Goal: Task Accomplishment & Management: Manage account settings

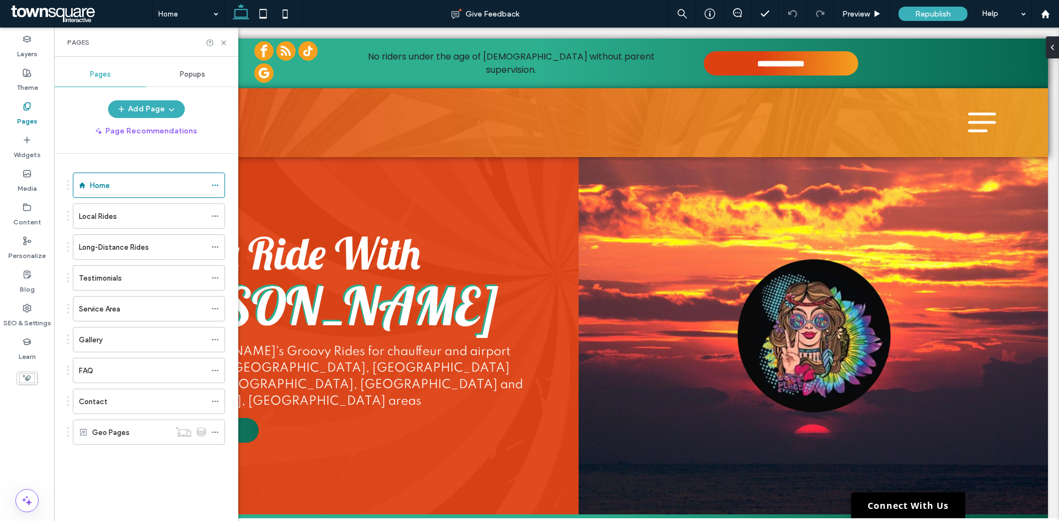
click at [113, 401] on div "Contact" at bounding box center [142, 402] width 127 height 12
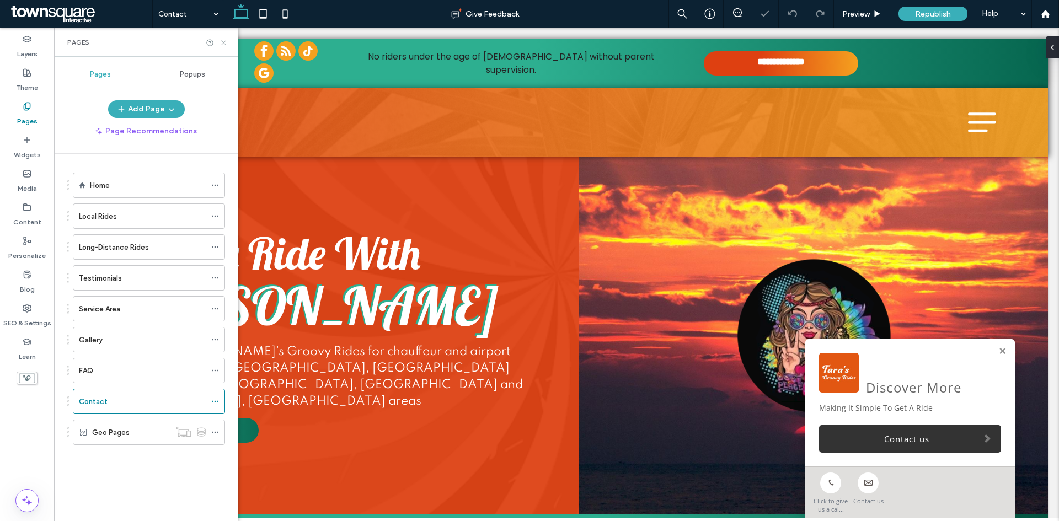
click at [223, 43] on use at bounding box center [223, 42] width 4 height 4
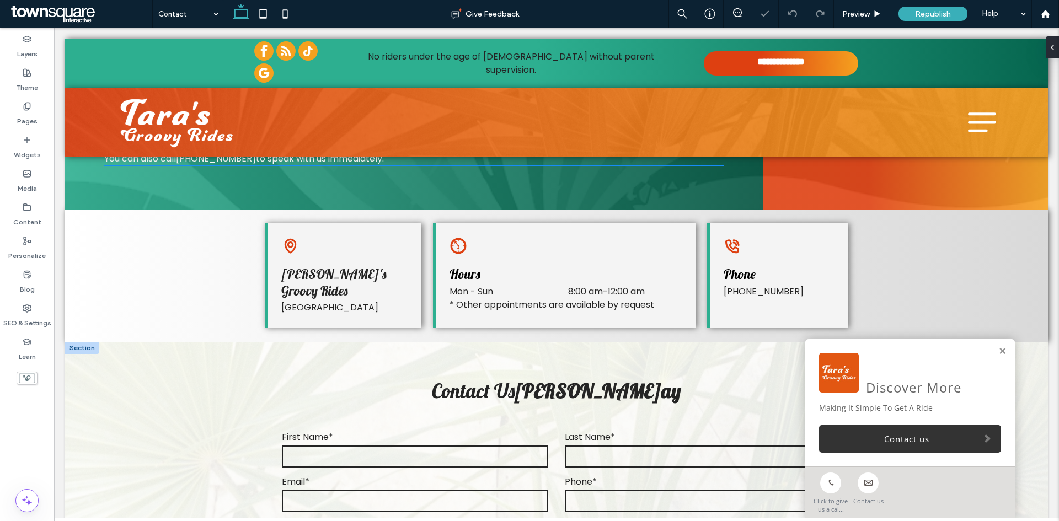
scroll to position [221, 0]
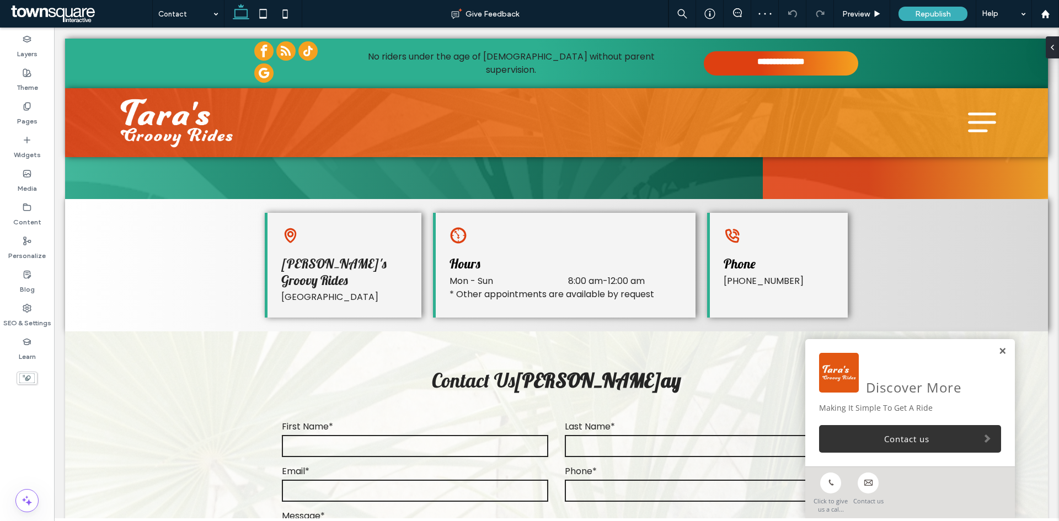
click at [998, 352] on link at bounding box center [1002, 351] width 8 height 9
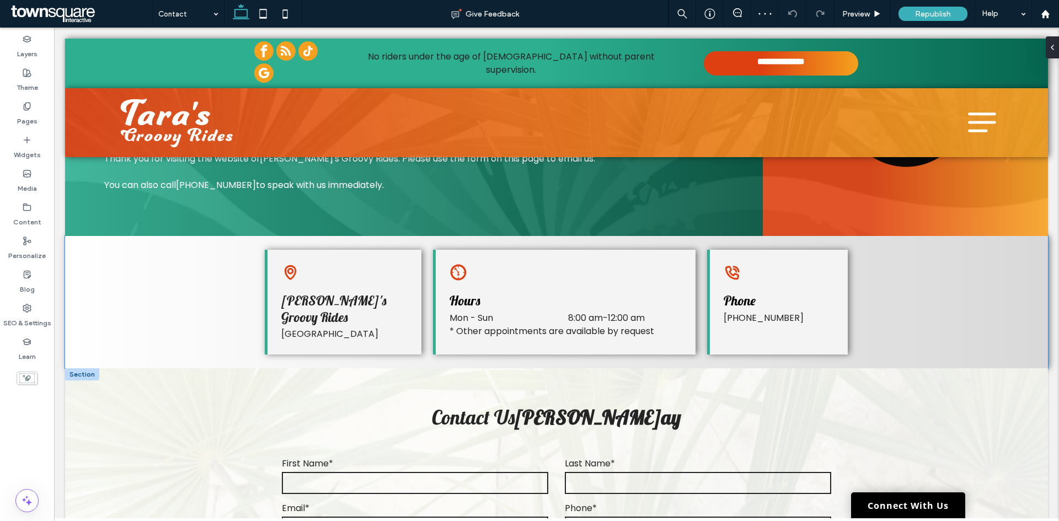
scroll to position [165, 0]
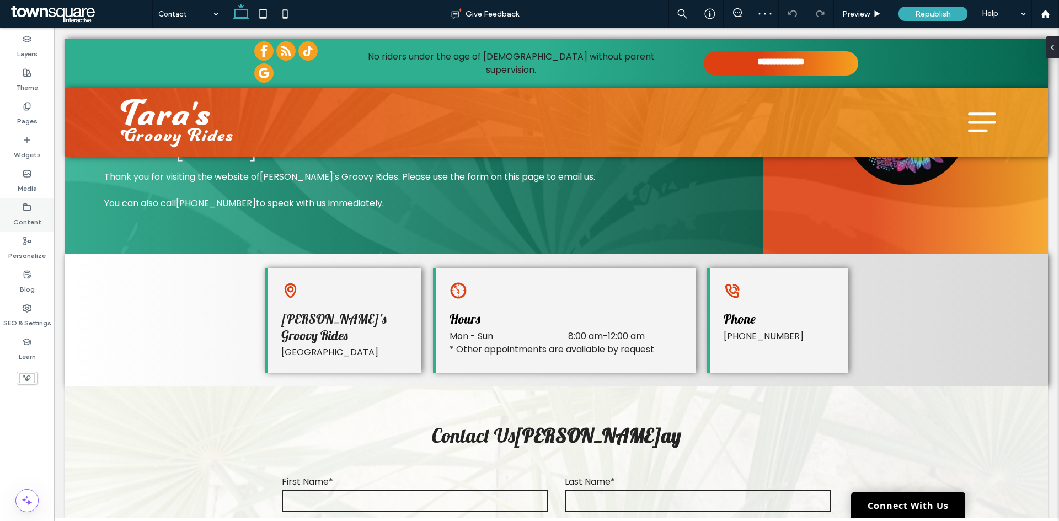
click at [21, 216] on label "Content" at bounding box center [27, 219] width 28 height 15
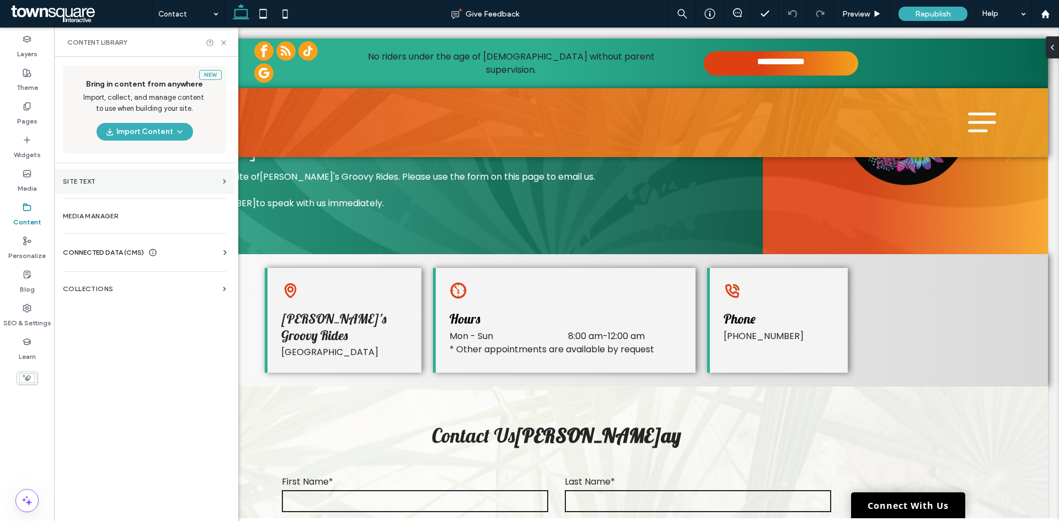
click at [159, 191] on section "Site Text" at bounding box center [144, 181] width 181 height 25
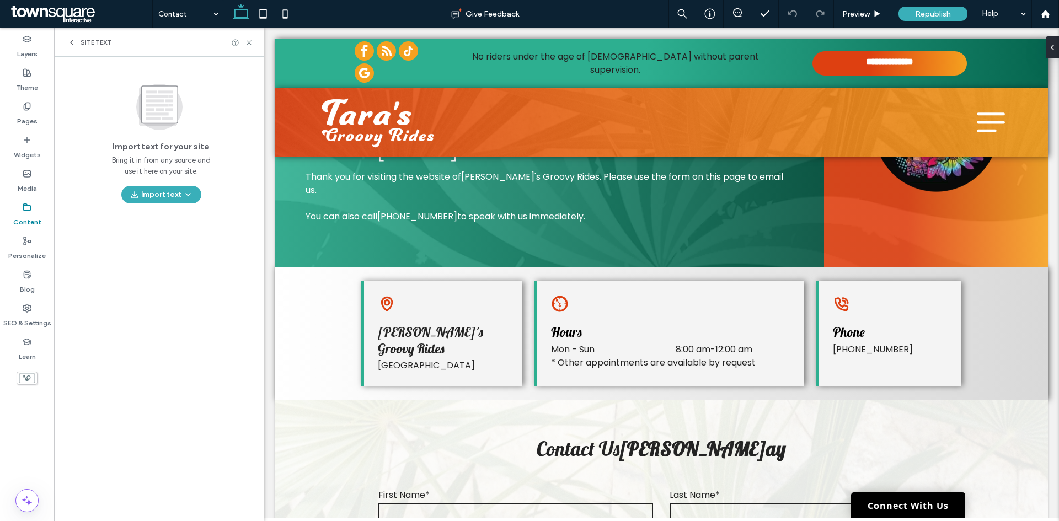
click at [65, 46] on div "Site Text" at bounding box center [159, 42] width 210 height 29
click at [66, 43] on div "Site Text" at bounding box center [159, 42] width 210 height 29
click at [69, 43] on icon at bounding box center [71, 42] width 9 height 9
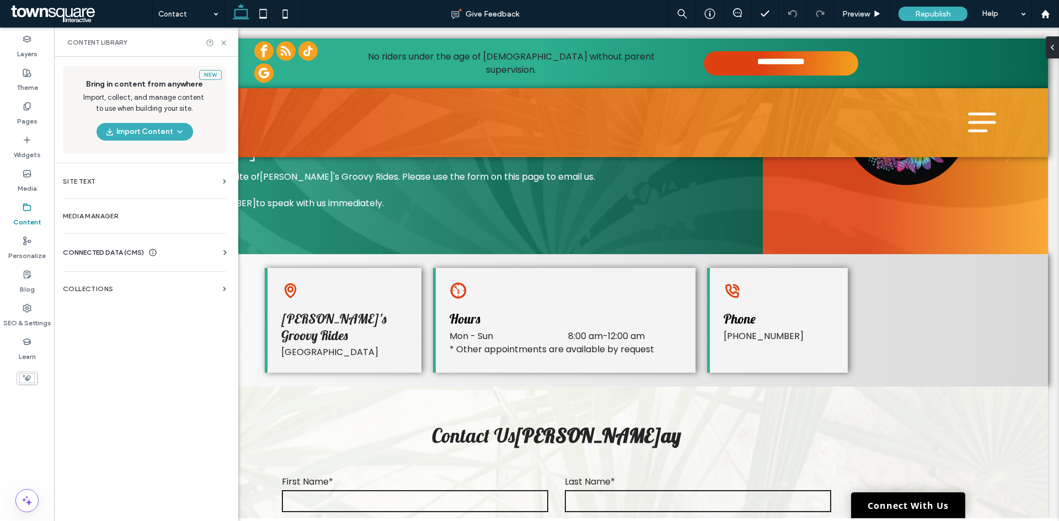
click at [103, 250] on span "CONNECTED DATA (CMS)" at bounding box center [103, 252] width 81 height 11
click at [121, 276] on label "Business Info" at bounding box center [147, 280] width 150 height 8
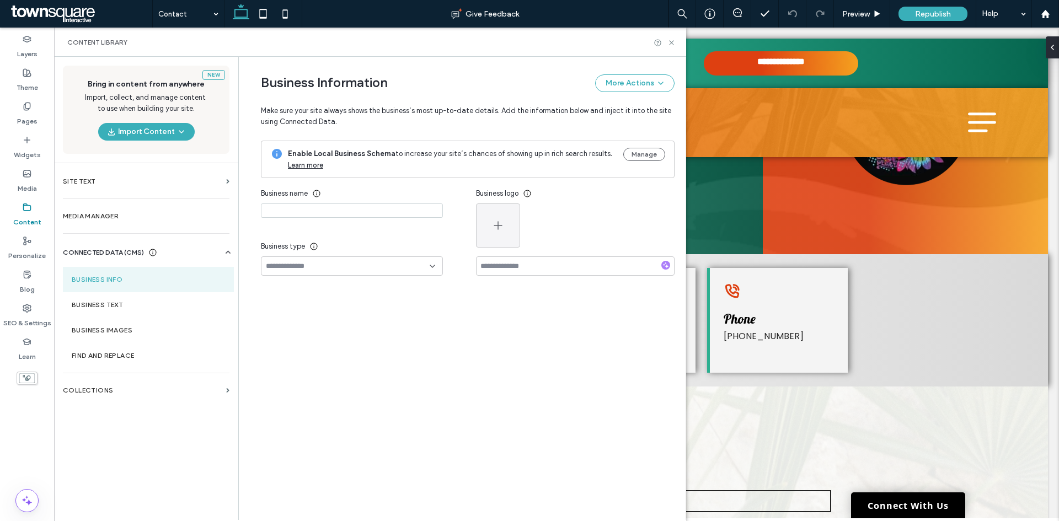
type input "**********"
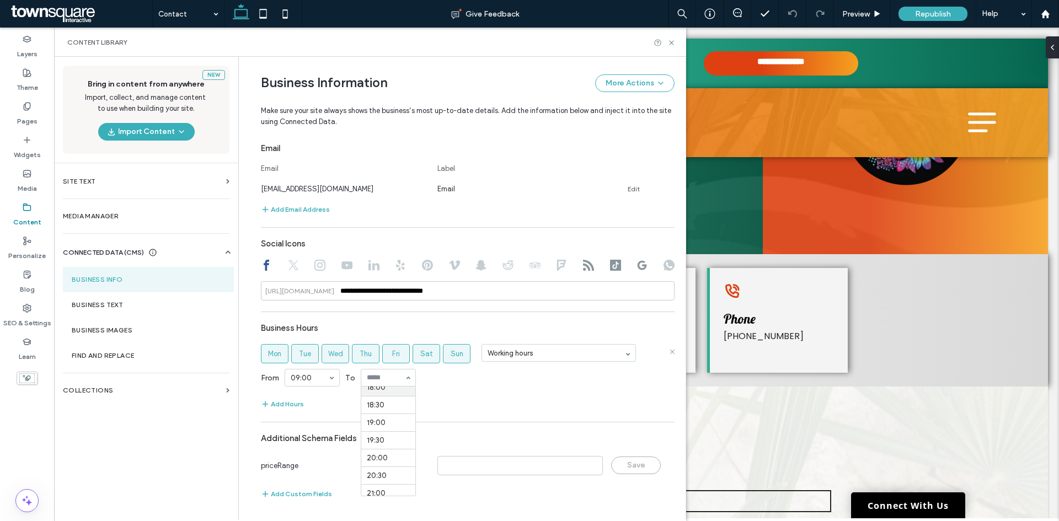
scroll to position [717, 0]
click at [670, 45] on icon at bounding box center [671, 43] width 8 height 8
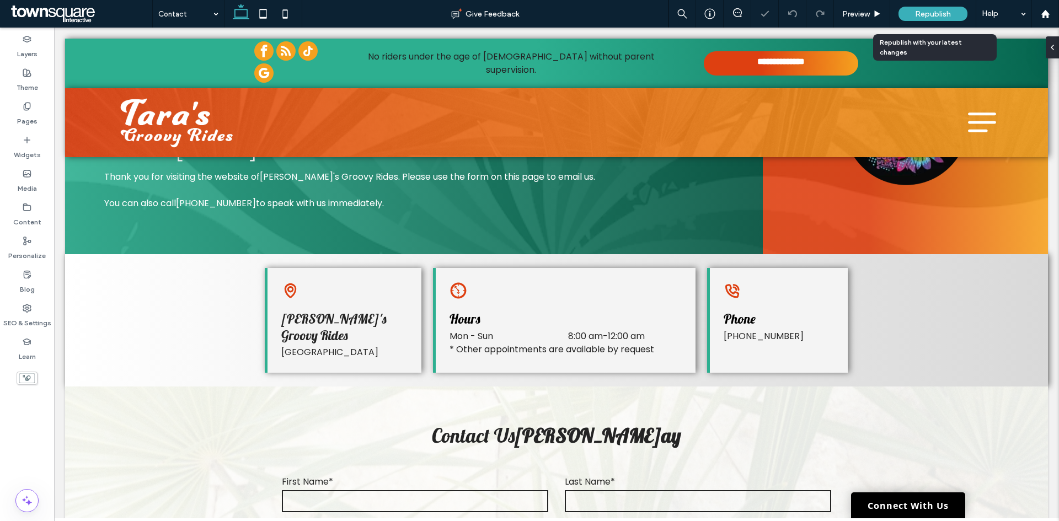
click at [926, 11] on span "Republish" at bounding box center [933, 13] width 36 height 9
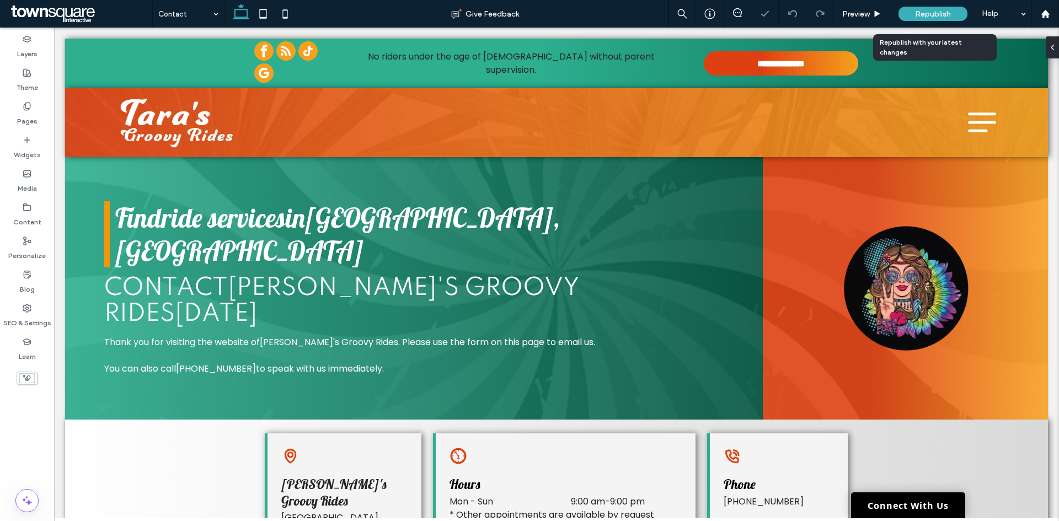
scroll to position [0, 0]
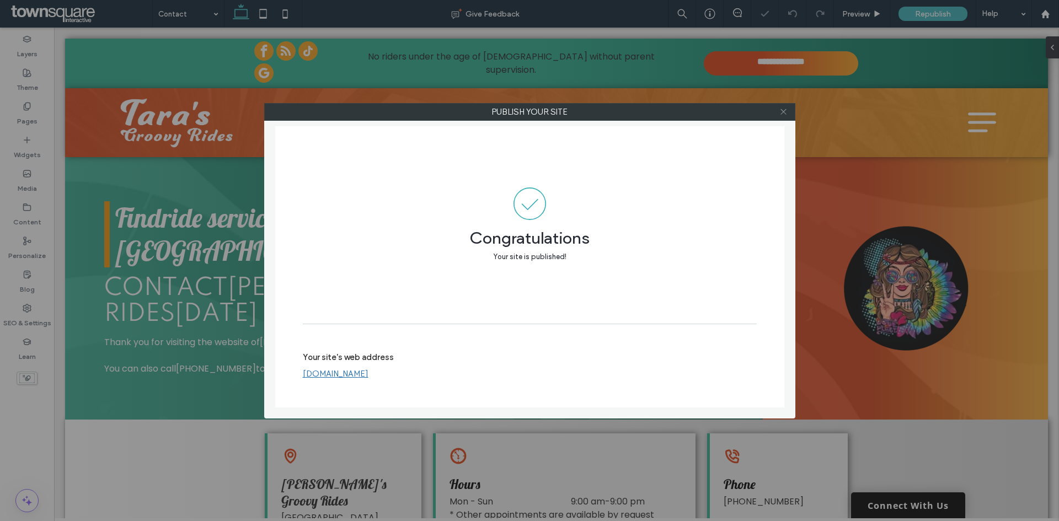
click at [787, 110] on icon at bounding box center [783, 112] width 8 height 8
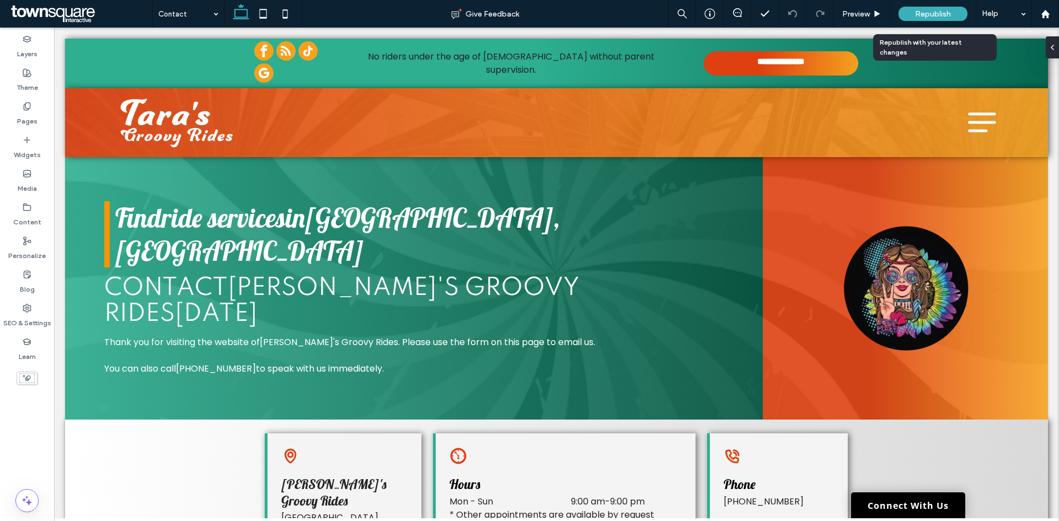
click at [942, 21] on div "Republish" at bounding box center [932, 14] width 69 height 28
click at [932, 12] on span "Republish" at bounding box center [933, 13] width 36 height 9
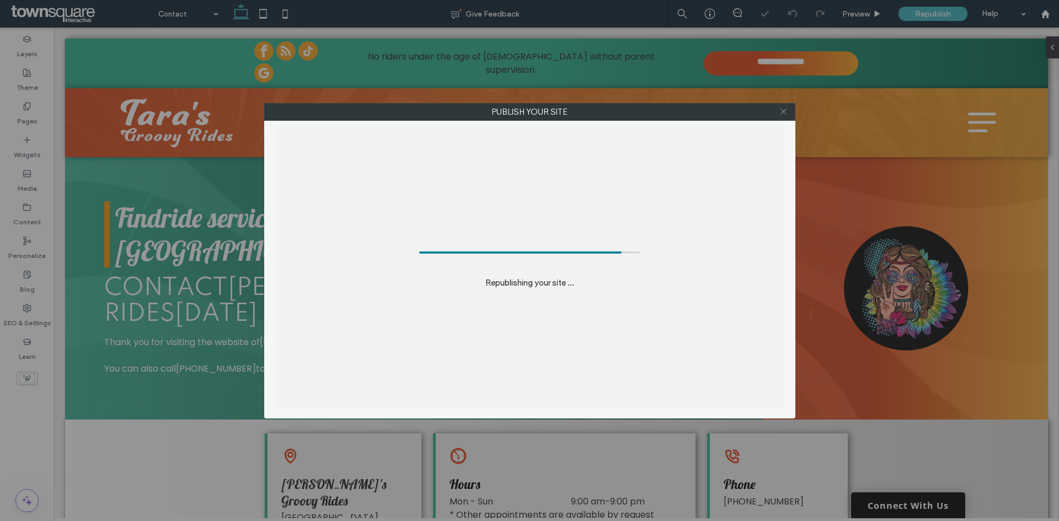
click at [781, 111] on icon at bounding box center [783, 112] width 8 height 8
